Goal: Task Accomplishment & Management: Manage account settings

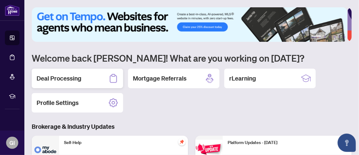
click at [85, 81] on div "Deal Processing" at bounding box center [77, 78] width 91 height 19
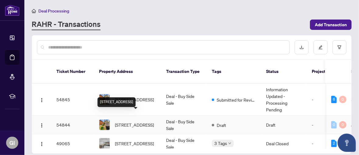
scroll to position [30, 0]
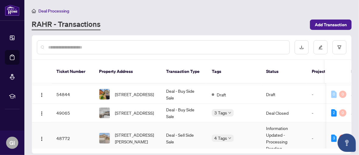
click at [167, 128] on td "Deal - Sell Side Sale" at bounding box center [184, 138] width 46 height 32
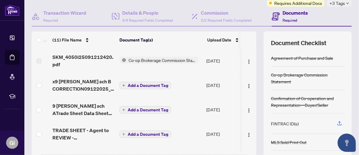
scroll to position [51, 0]
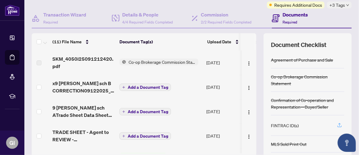
click at [337, 123] on icon "button" at bounding box center [339, 124] width 5 height 5
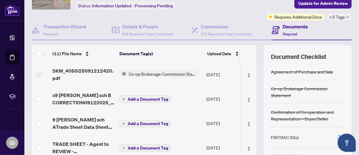
scroll to position [0, 0]
